Goal: Book appointment/travel/reservation

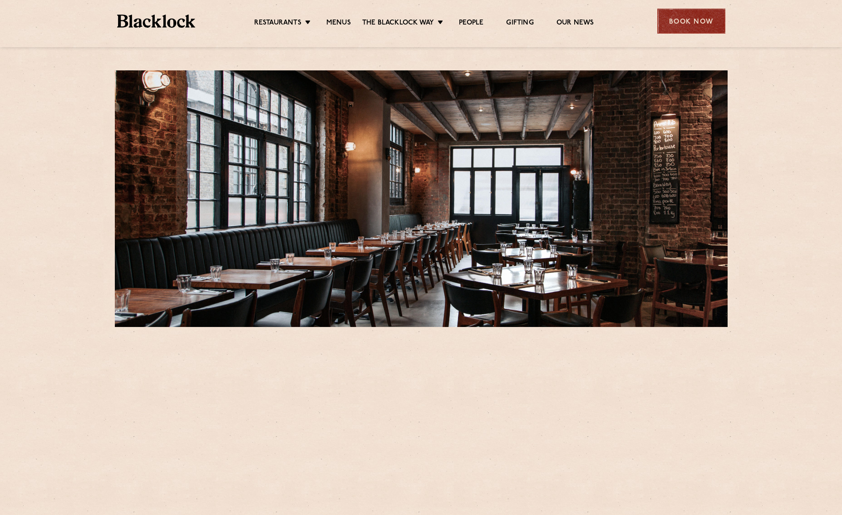
click at [670, 29] on div "Book Now" at bounding box center [691, 21] width 68 height 25
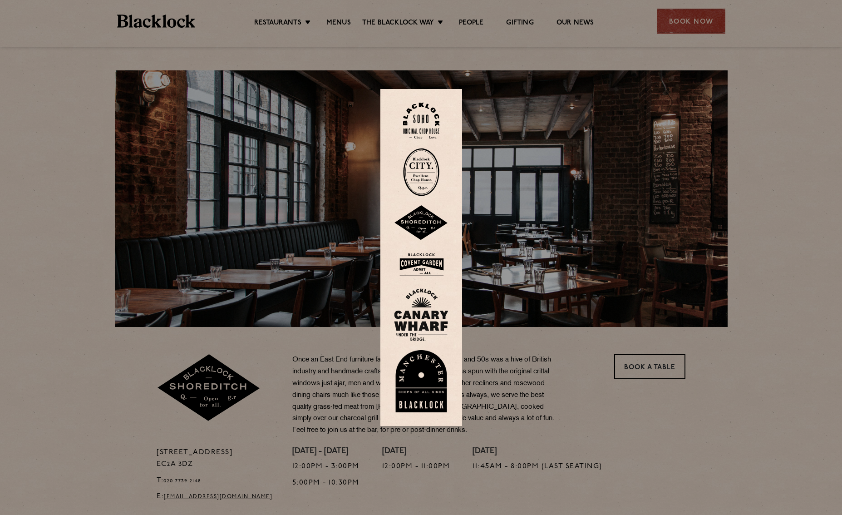
click at [420, 218] on img at bounding box center [421, 222] width 54 height 35
